Goal: Task Accomplishment & Management: Use online tool/utility

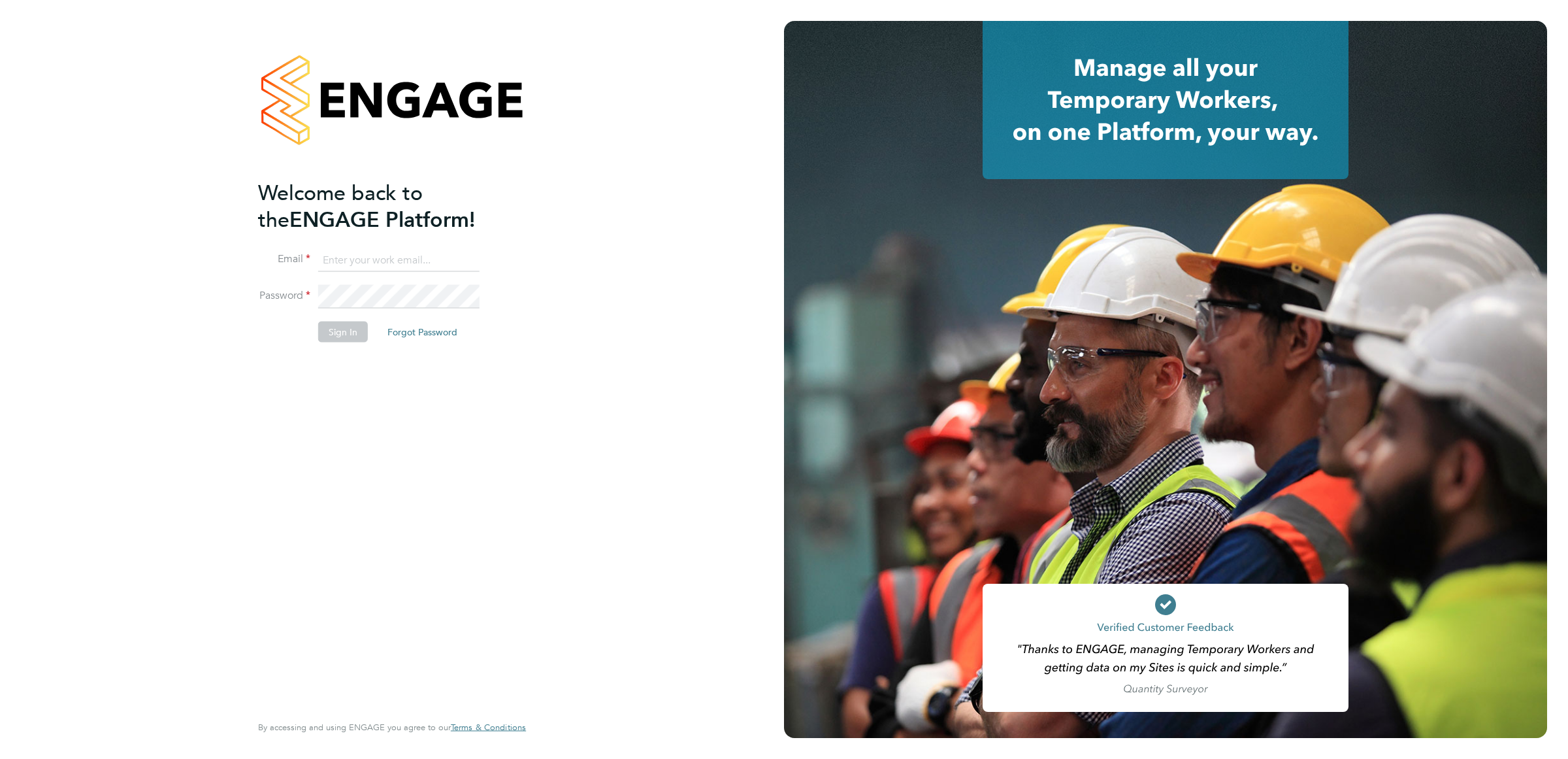
type input "charlie.slidel@vistry.co.uk"
click at [339, 338] on button "Sign In" at bounding box center [343, 332] width 50 height 21
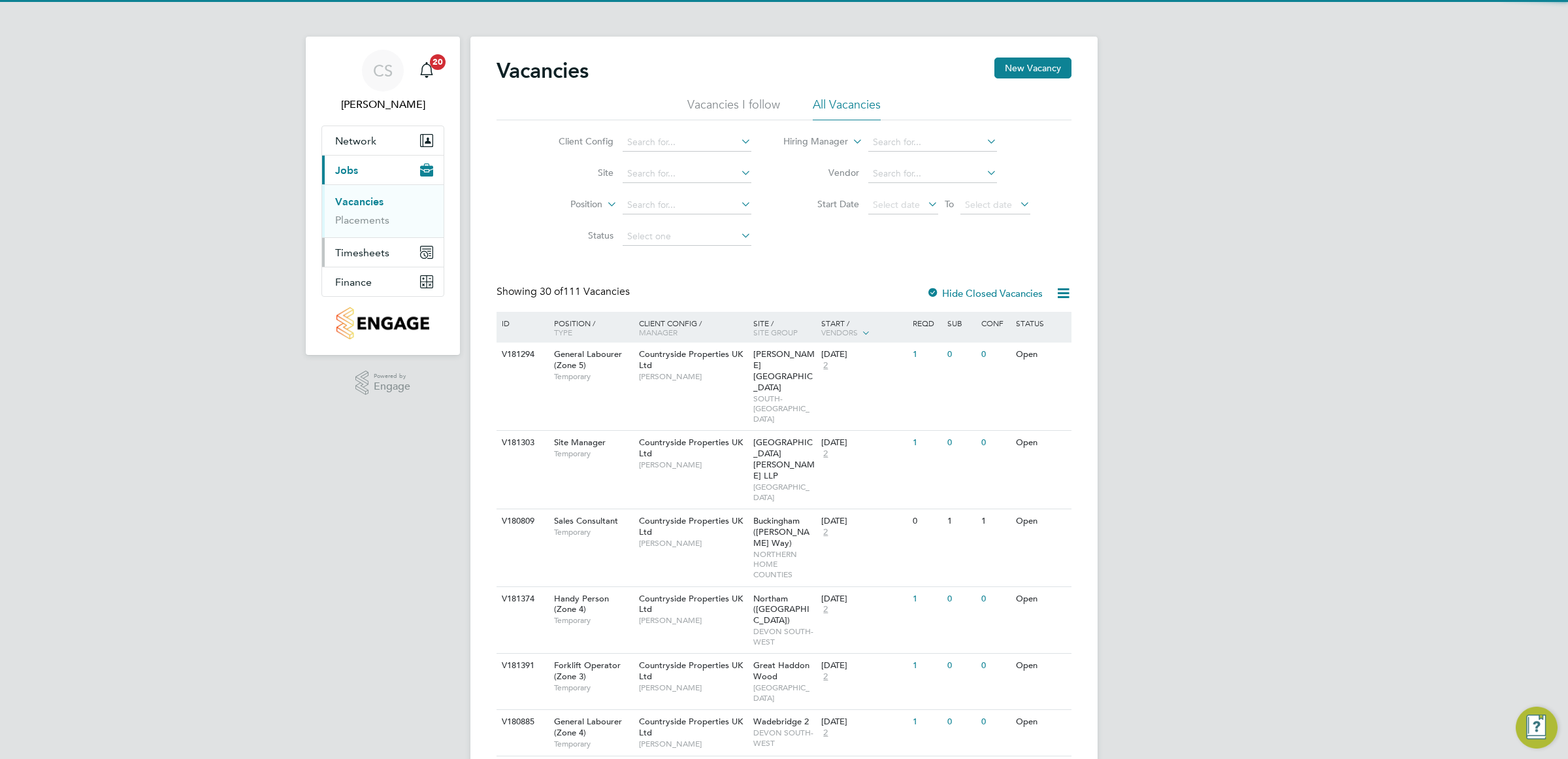
click at [376, 256] on span "Timesheets" at bounding box center [362, 252] width 54 height 12
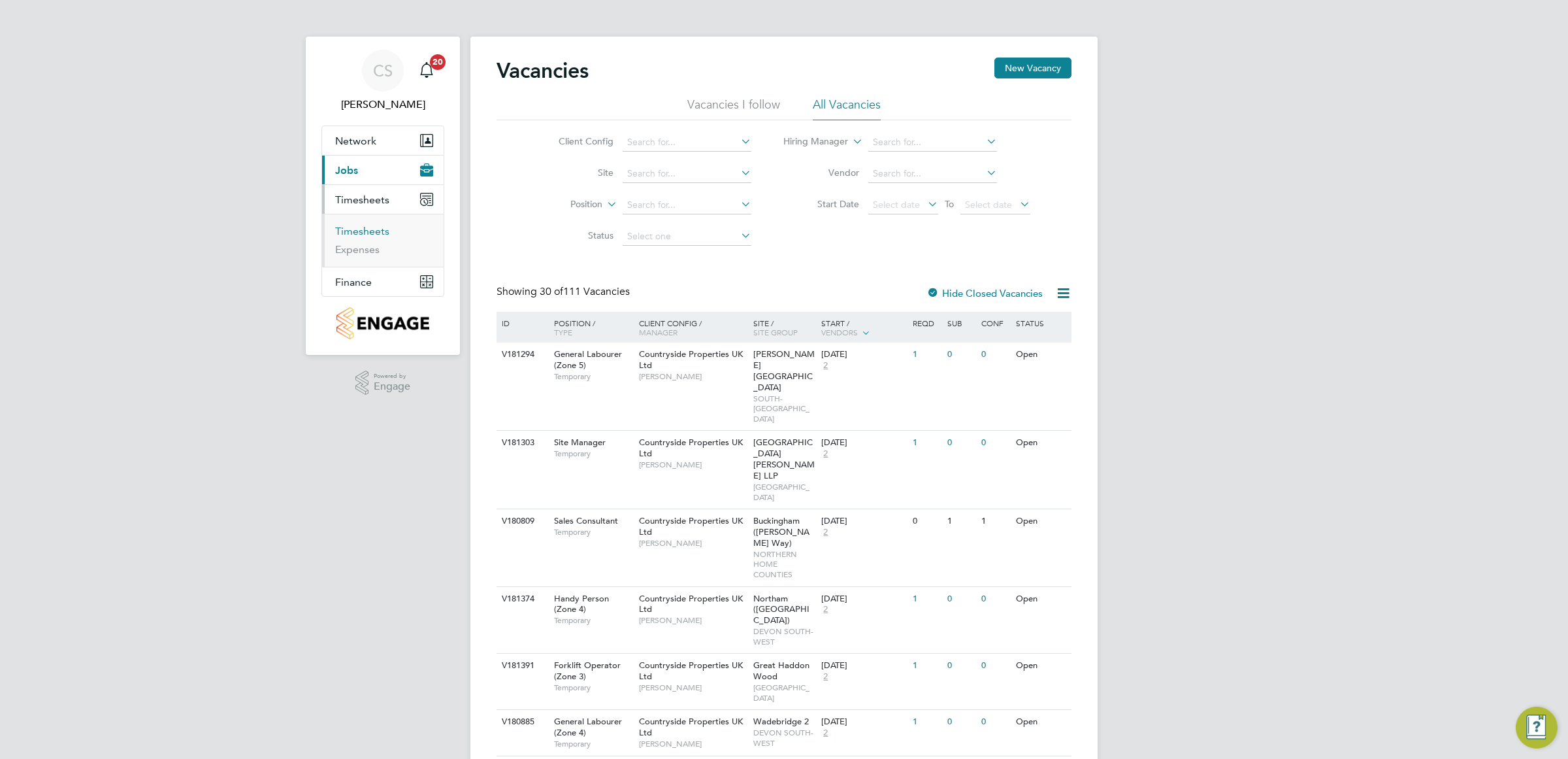
click at [381, 233] on link "Timesheets" at bounding box center [362, 231] width 54 height 12
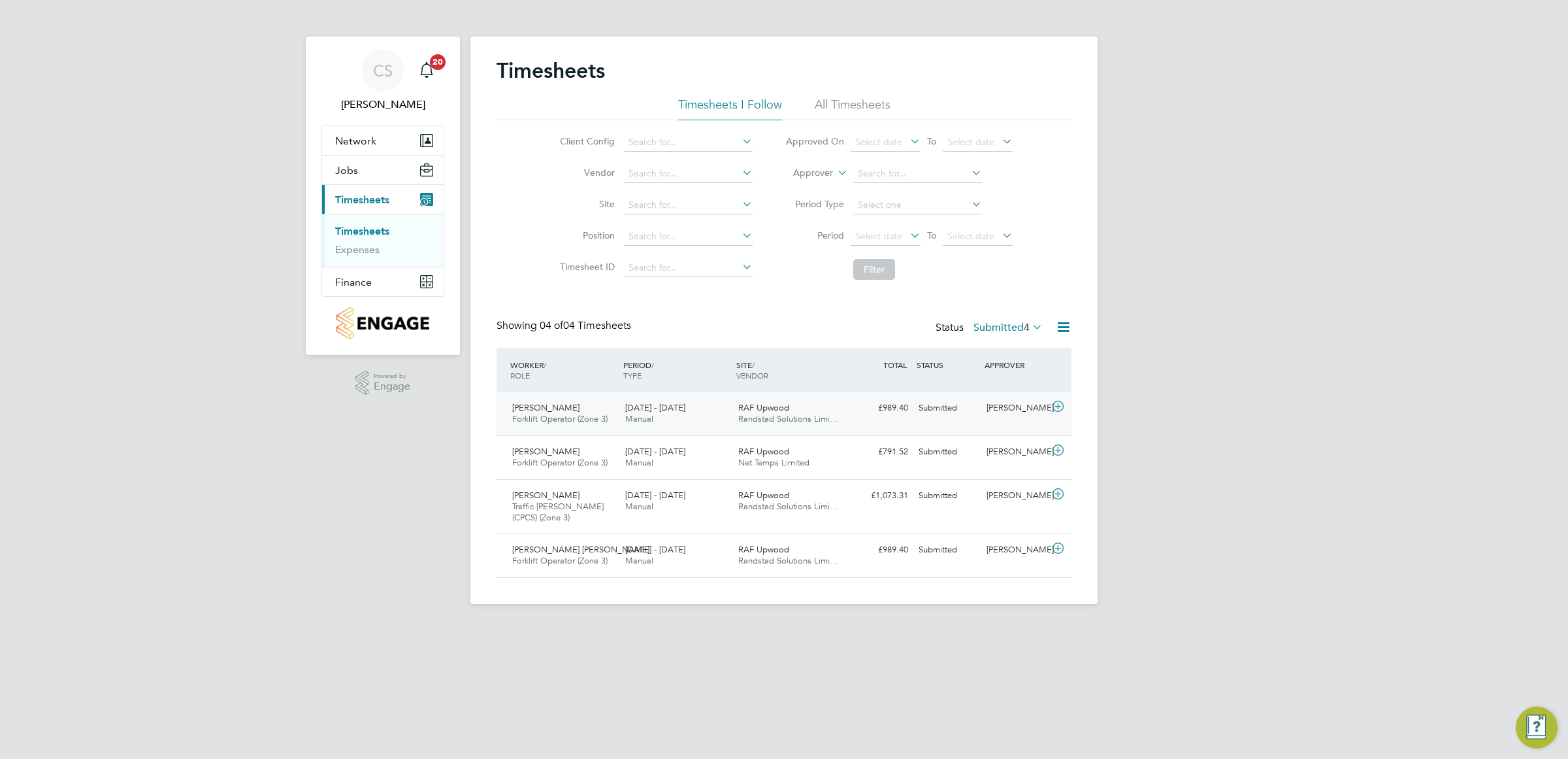
click at [769, 416] on span "Randstad Solutions Limi…" at bounding box center [788, 418] width 100 height 11
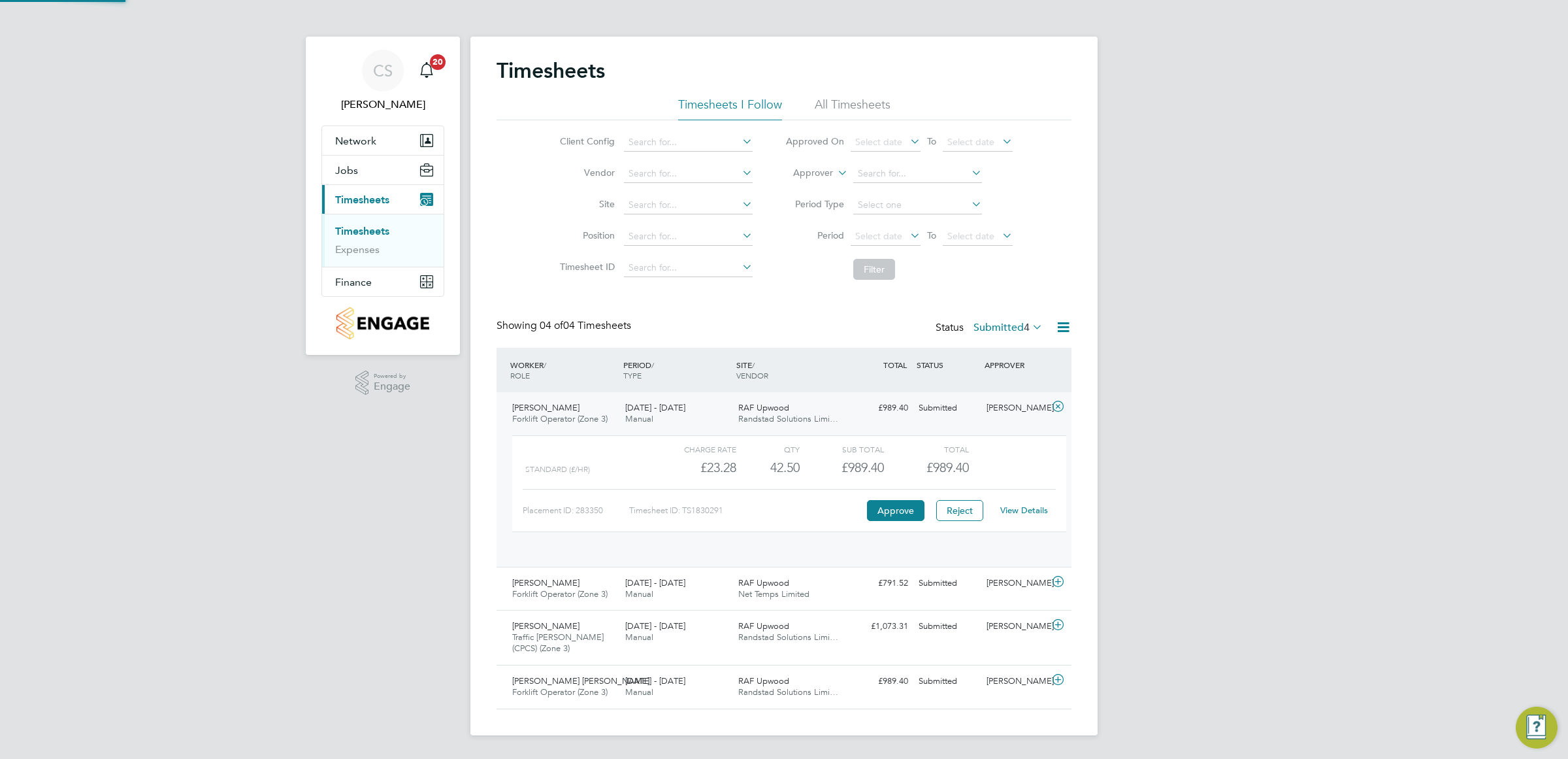
scroll to position [22, 127]
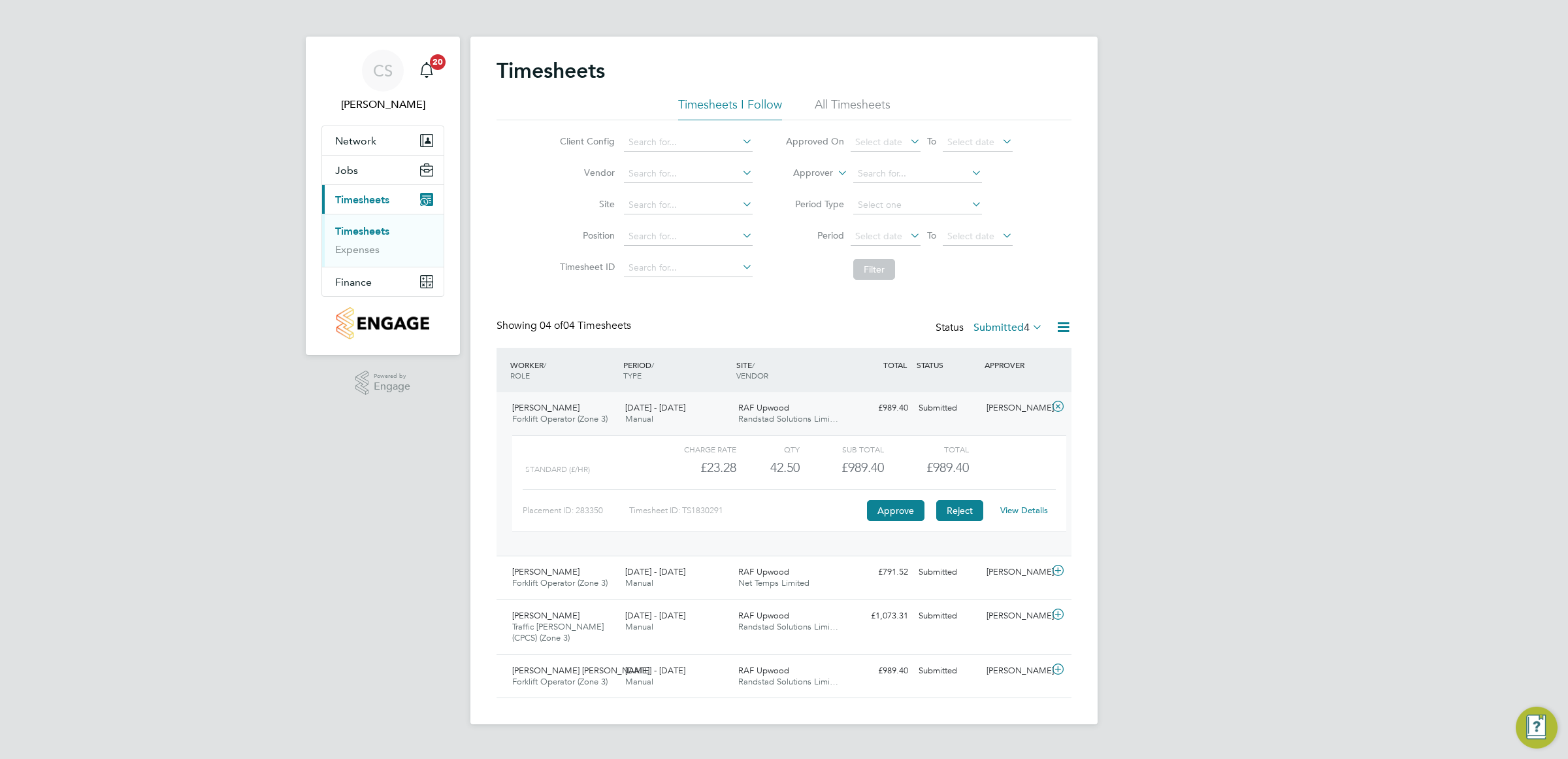
click at [954, 508] on button "Reject" at bounding box center [960, 511] width 47 height 21
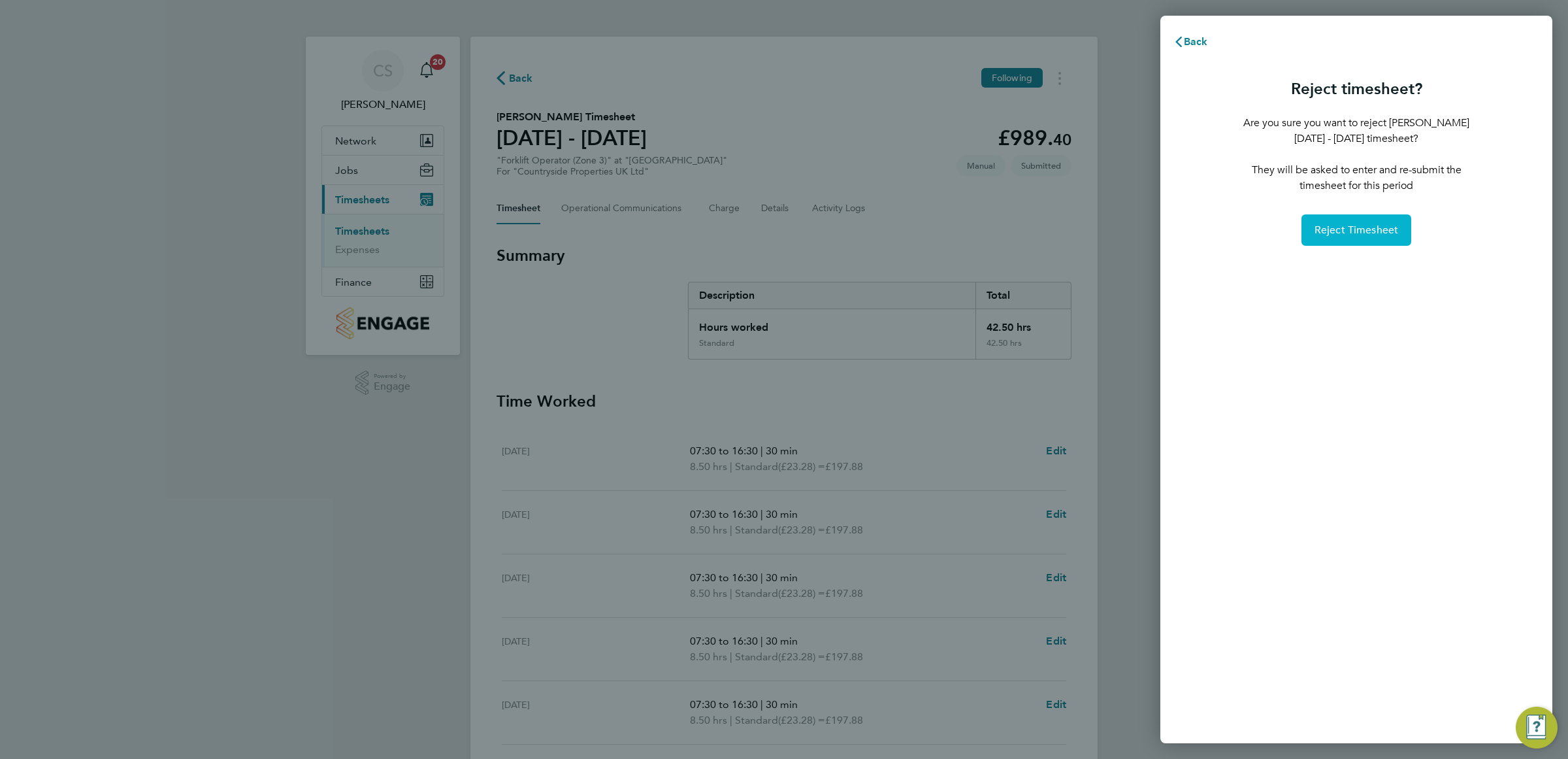
click at [1351, 229] on span "Reject Timesheet" at bounding box center [1356, 230] width 84 height 13
